Goal: Find specific page/section: Find specific page/section

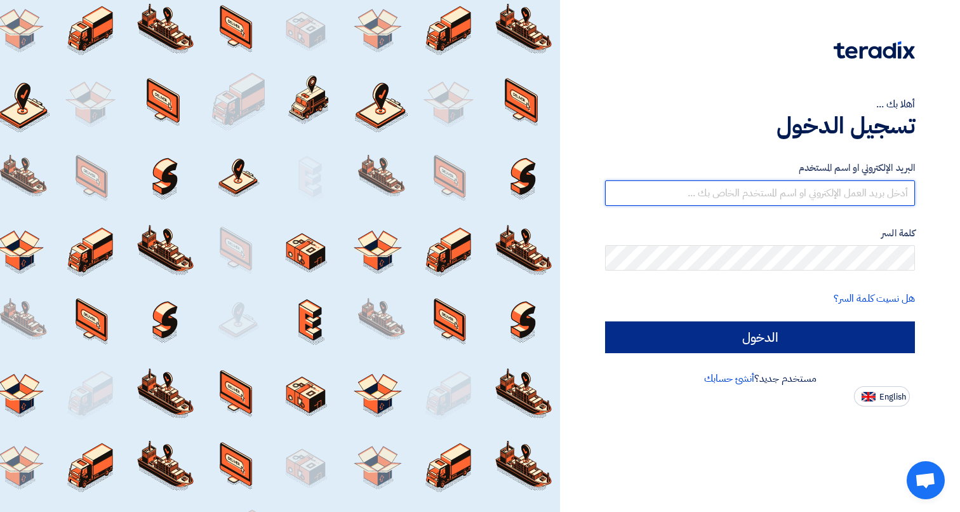
type input "[PERSON_NAME][EMAIL_ADDRESS][PERSON_NAME][DOMAIN_NAME]"
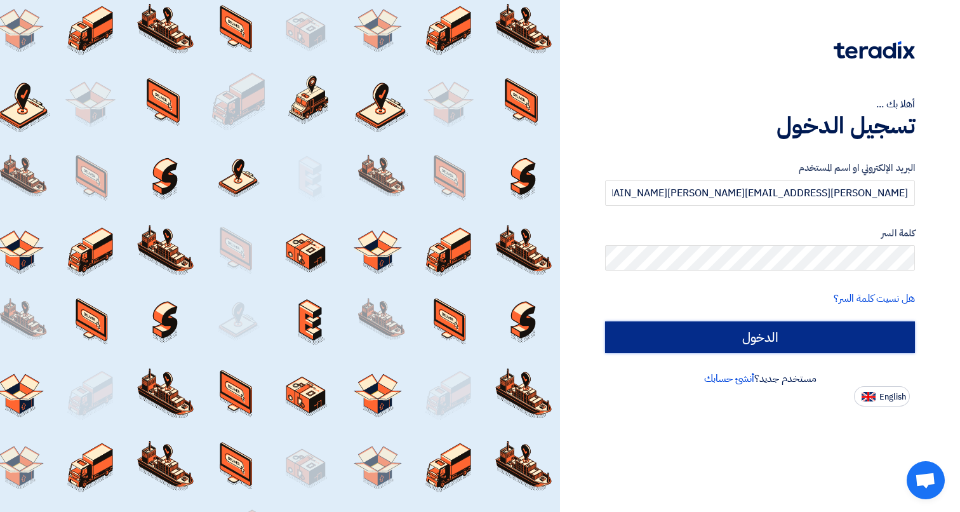
click at [740, 331] on input "الدخول" at bounding box center [760, 337] width 310 height 32
type input "Sign in"
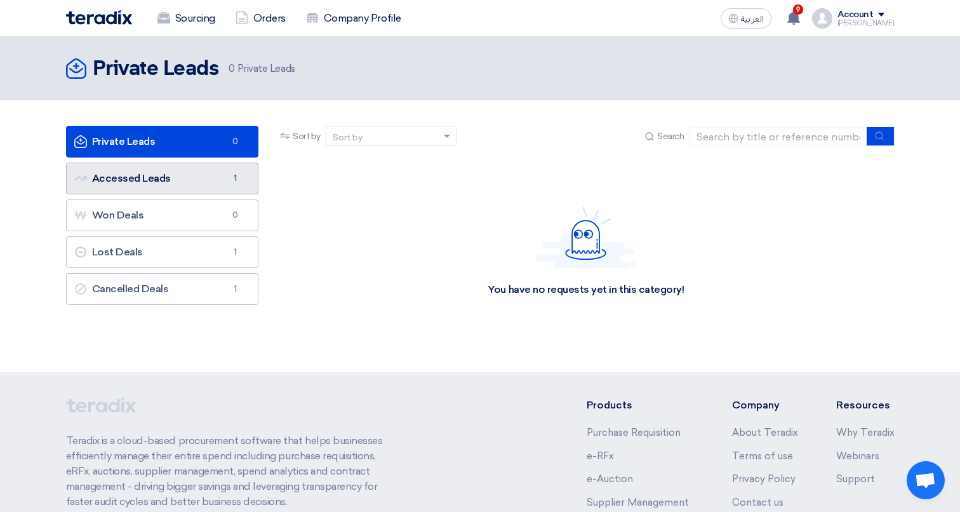
click at [223, 178] on link "Accessed Leads Accessed Leads 1" at bounding box center [162, 179] width 193 height 32
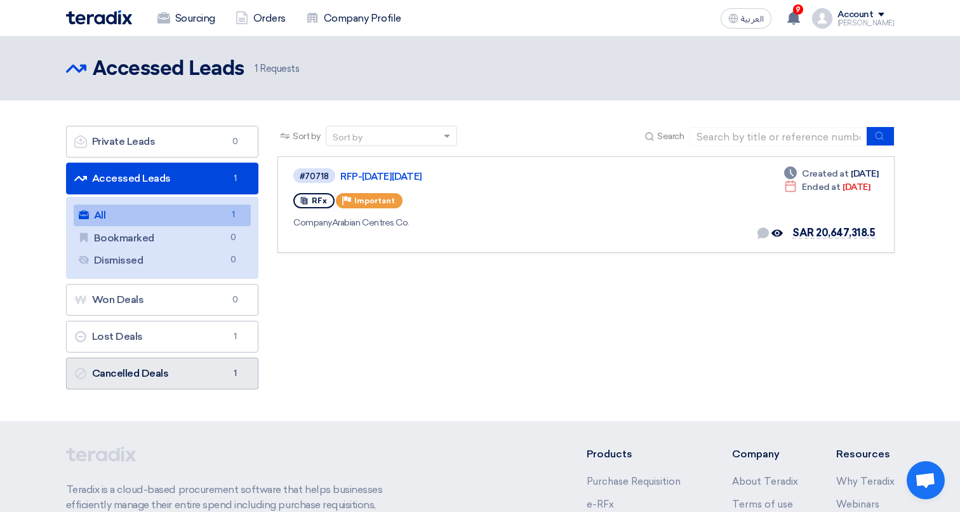
click at [228, 368] on span "1" at bounding box center [234, 373] width 15 height 13
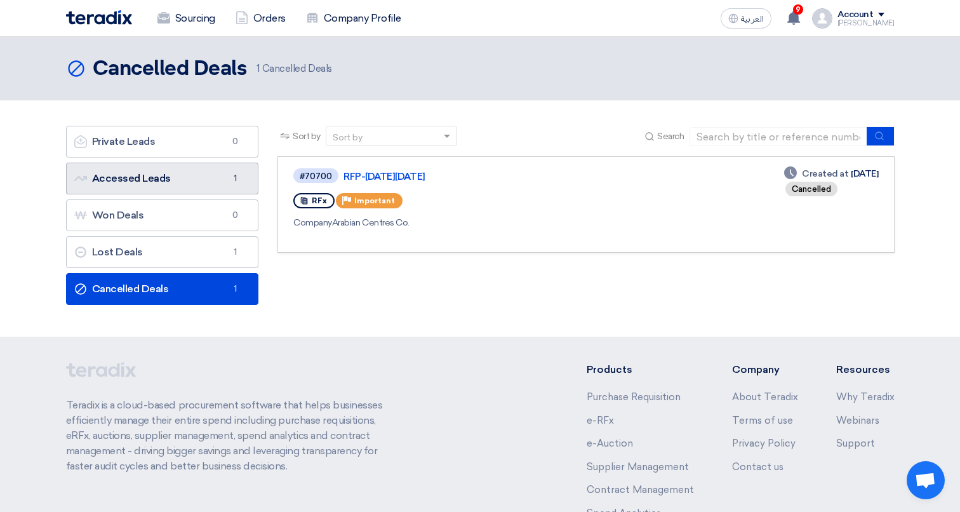
click at [183, 177] on link "Accessed Leads Accessed Leads 1" at bounding box center [162, 179] width 193 height 32
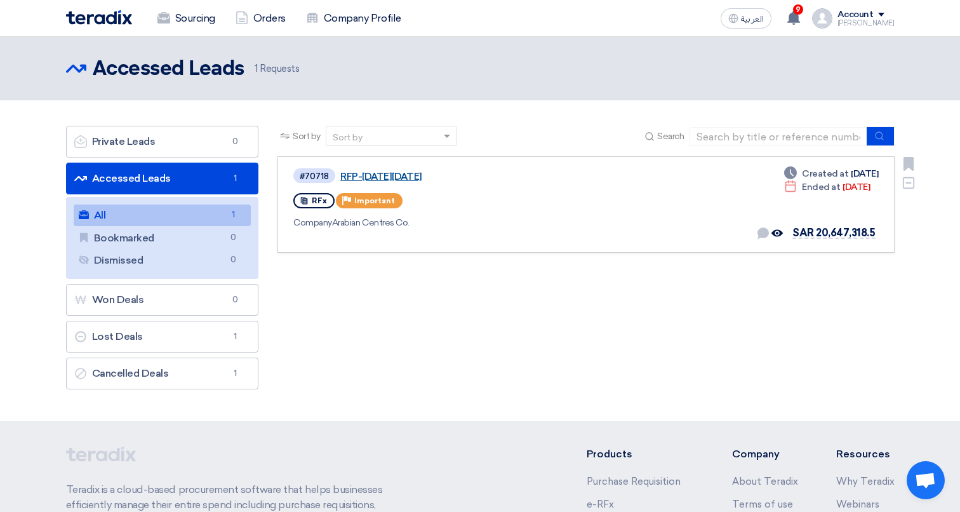
click at [360, 173] on link "RFP-[DATE][DATE]" at bounding box center [498, 176] width 317 height 11
